Goal: Navigation & Orientation: Find specific page/section

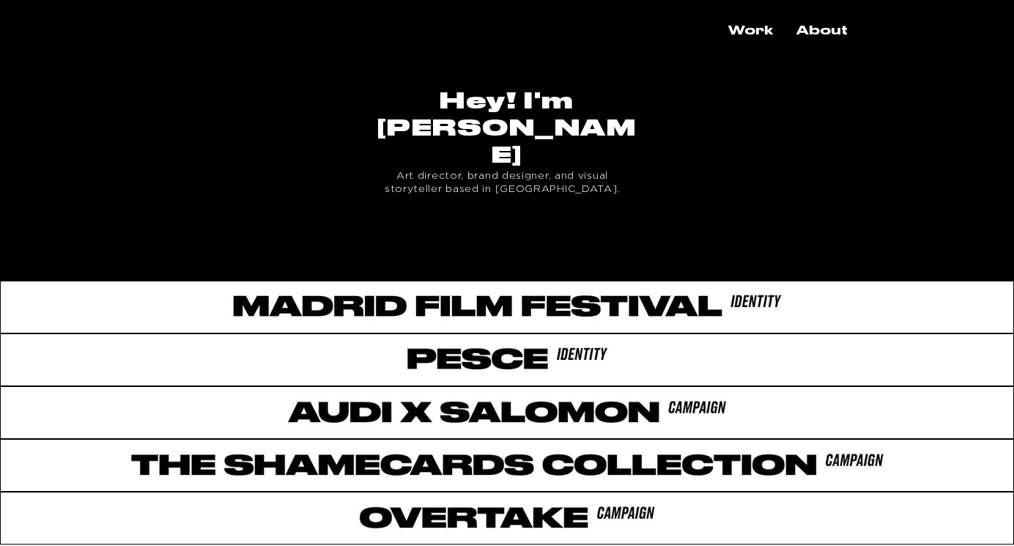
click at [513, 228] on div "main content" at bounding box center [507, 252] width 1014 height 48
click at [488, 228] on div "main content" at bounding box center [507, 252] width 1014 height 48
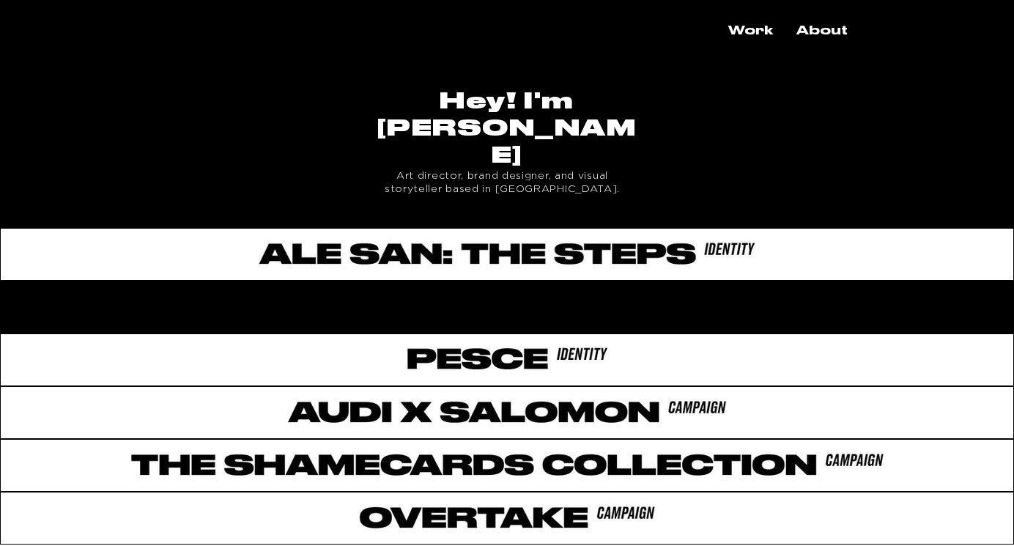
click at [481, 281] on div "main content" at bounding box center [507, 305] width 1014 height 48
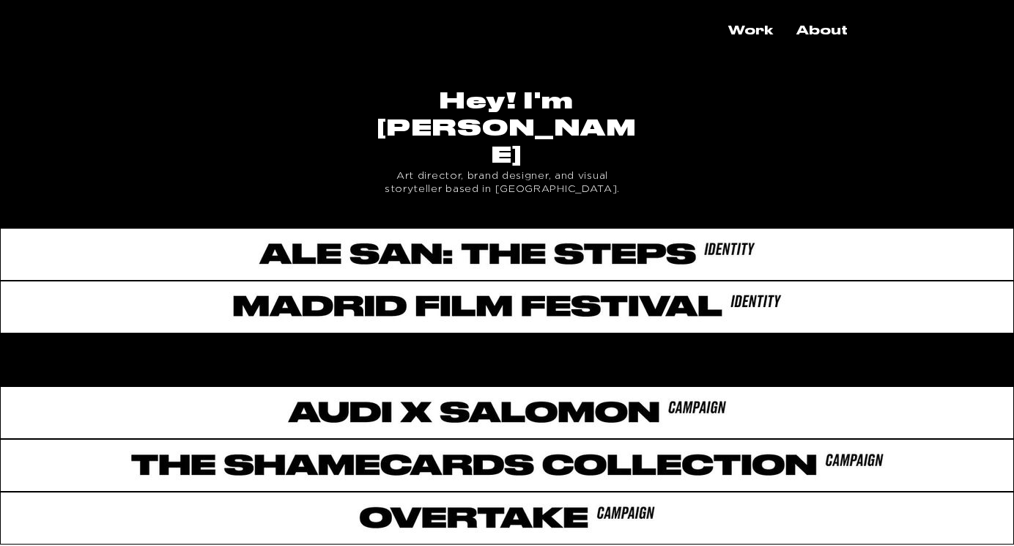
click at [482, 333] on div "main content" at bounding box center [507, 357] width 1014 height 48
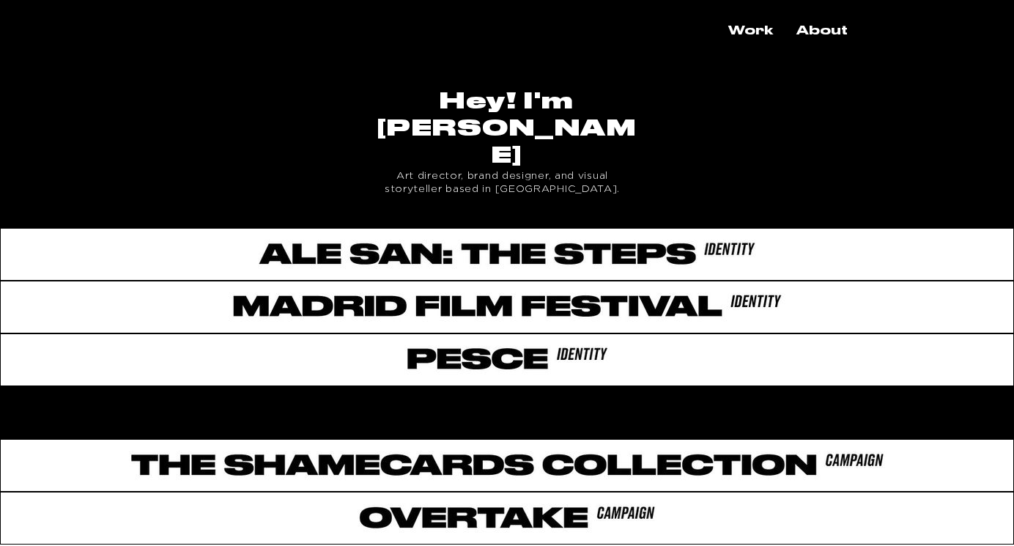
click at [481, 386] on div "main content" at bounding box center [507, 410] width 1014 height 48
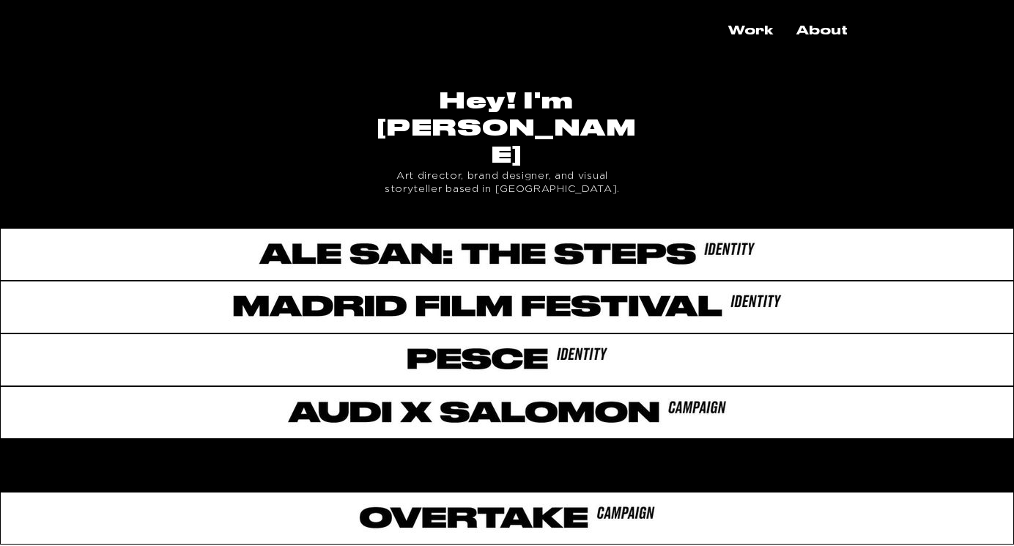
click at [438, 439] on div "main content" at bounding box center [507, 463] width 1014 height 48
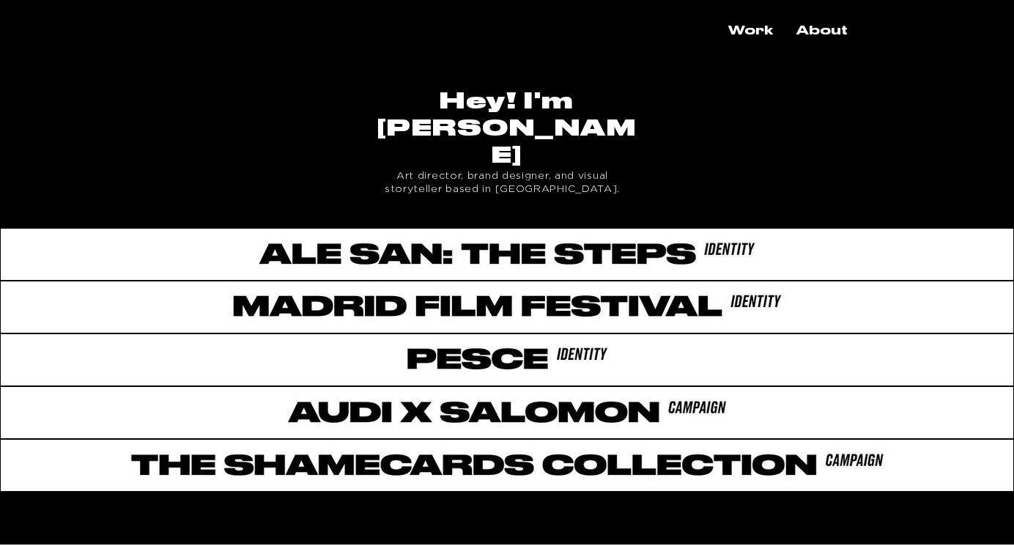
click at [550, 492] on div "main content" at bounding box center [507, 516] width 1014 height 48
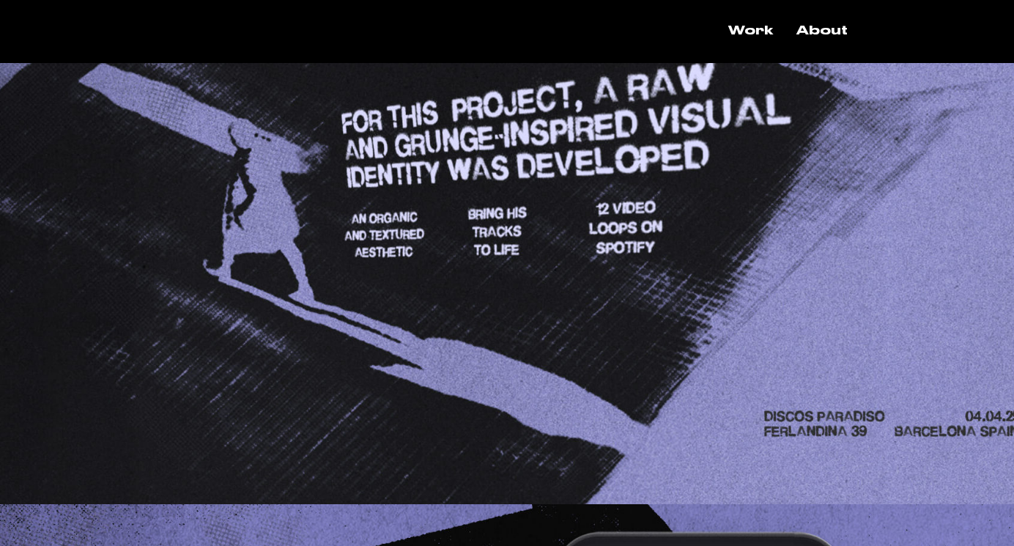
scroll to position [1597, 0]
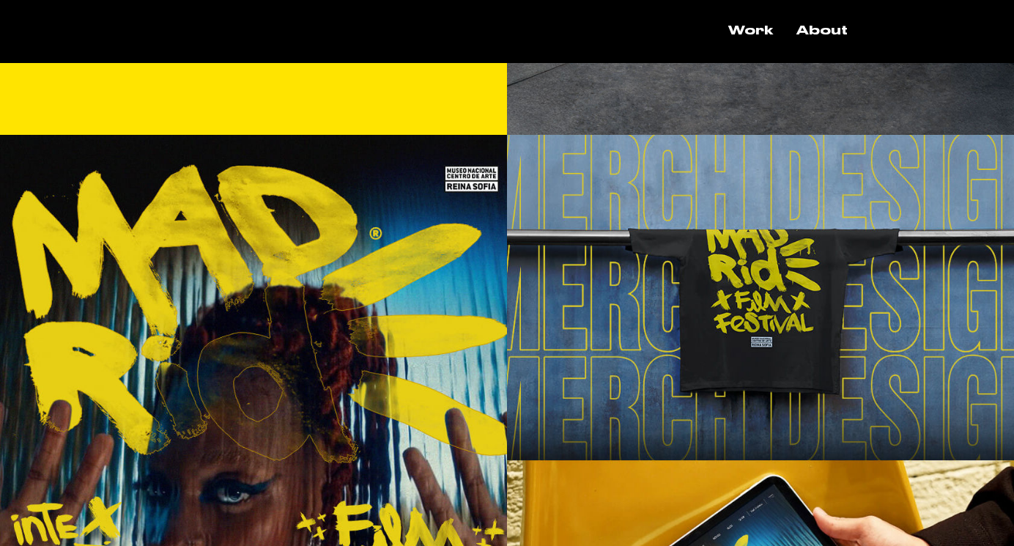
scroll to position [227, 0]
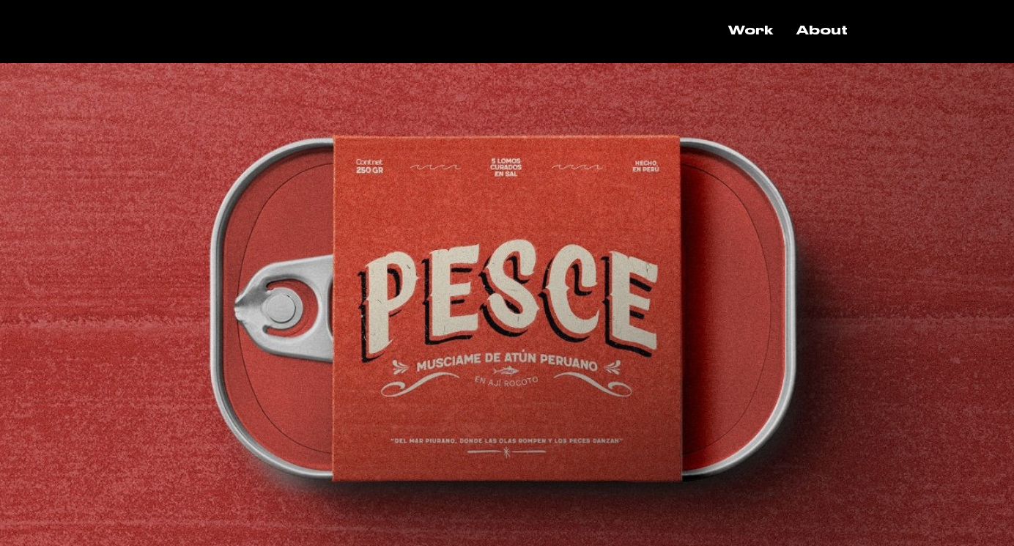
scroll to position [1436, 0]
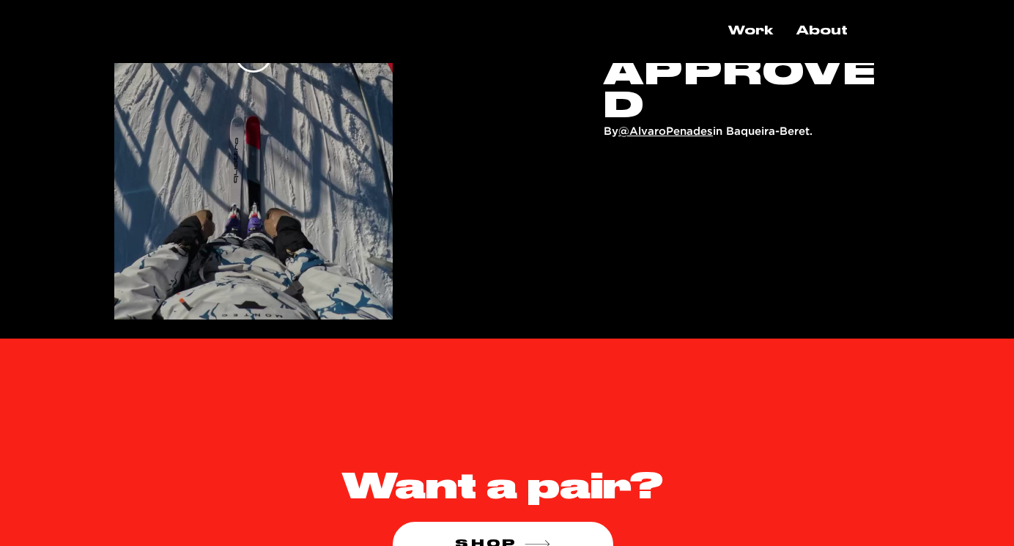
scroll to position [4319, 0]
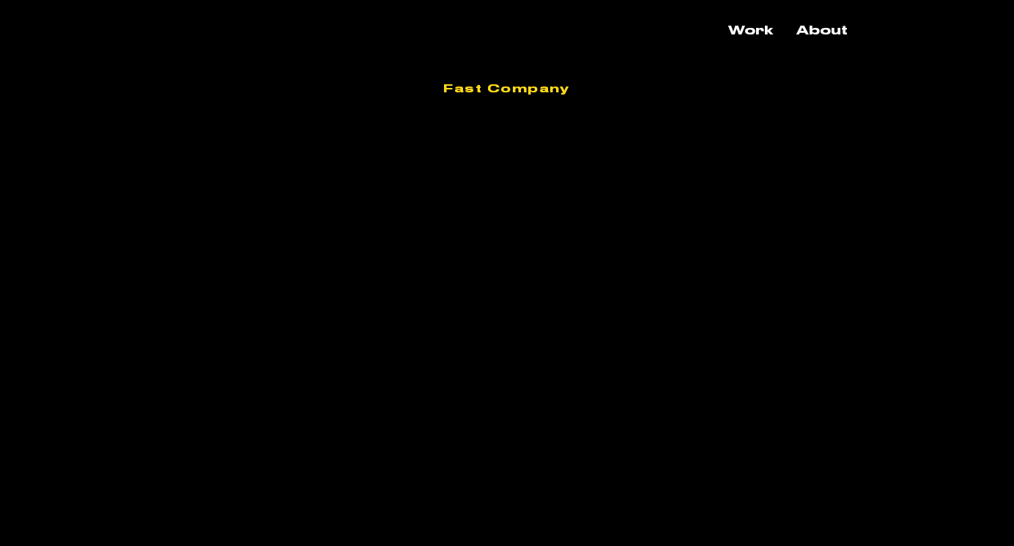
scroll to position [901, 0]
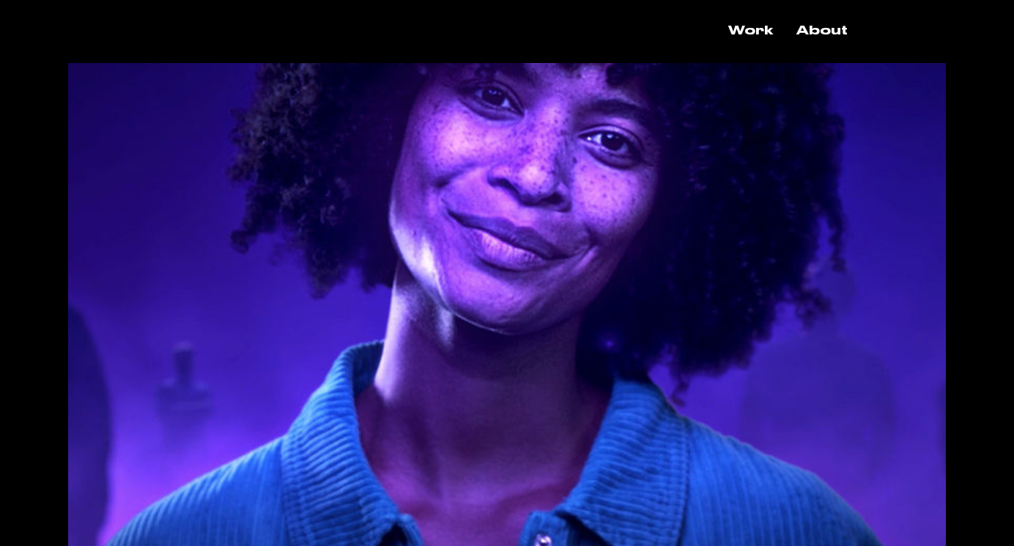
scroll to position [2597, 0]
